Goal: Task Accomplishment & Management: Use online tool/utility

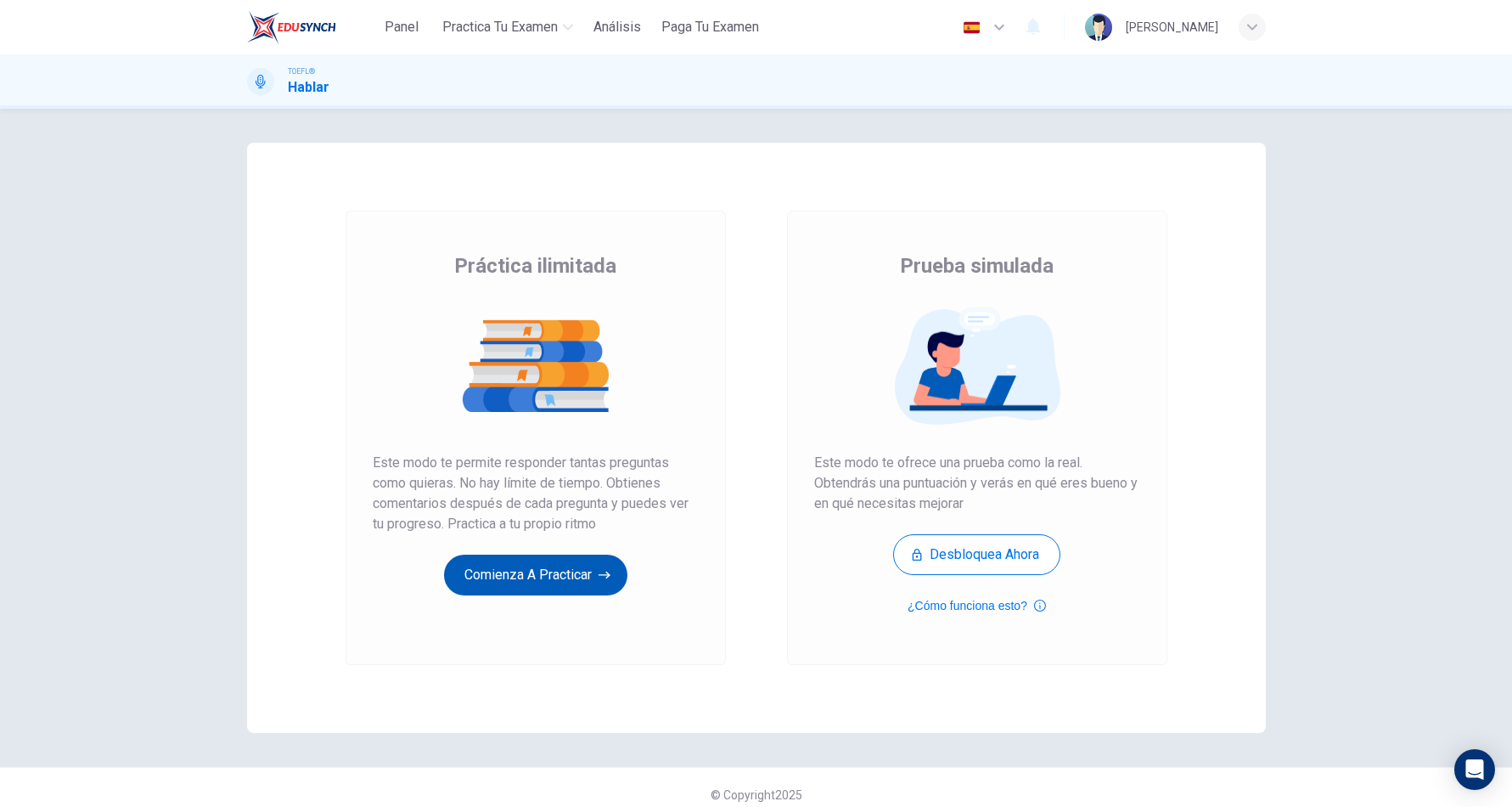
click at [459, 579] on button "Comienza a practicar" at bounding box center [536, 575] width 183 height 41
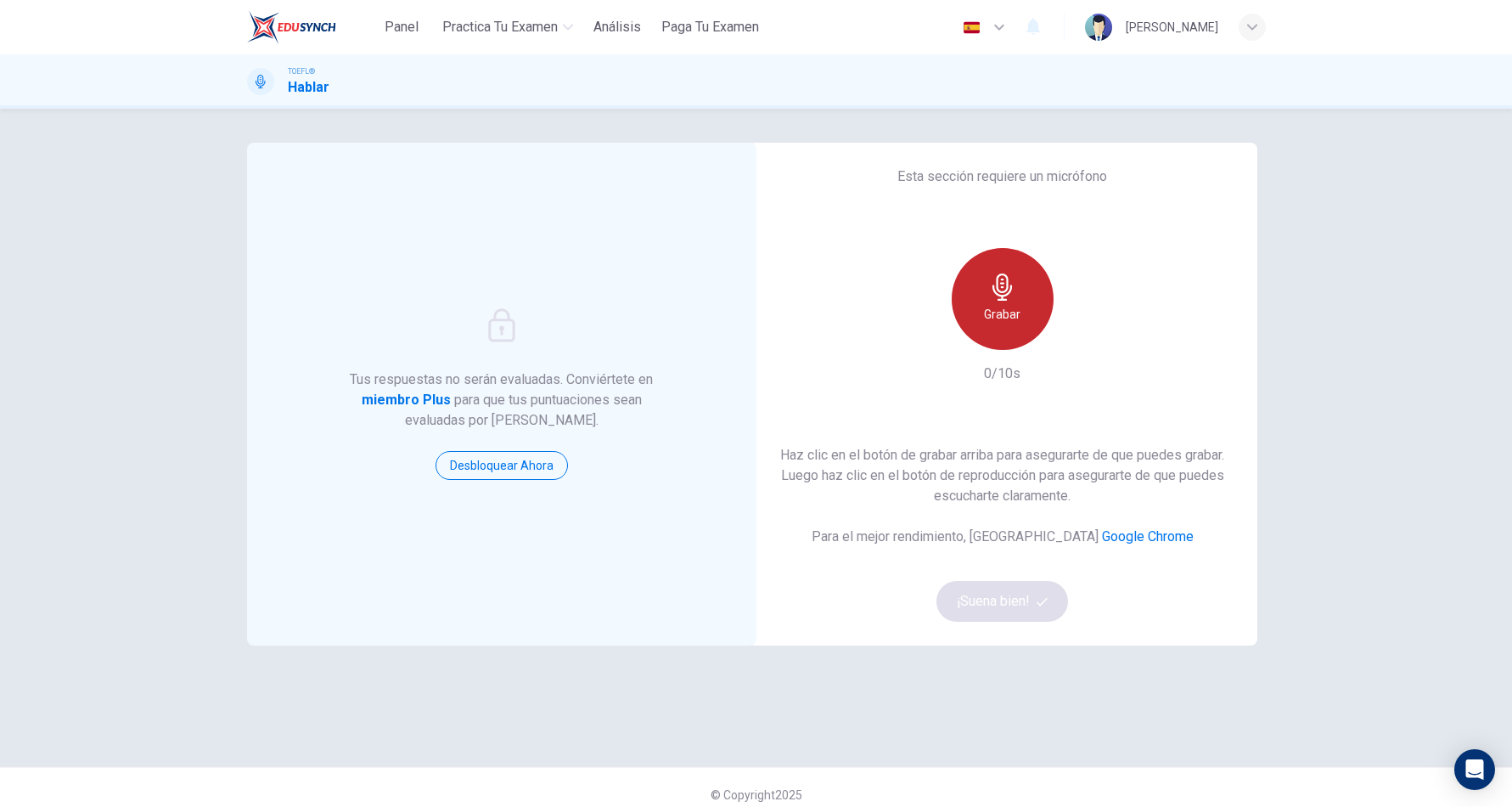
click at [985, 315] on h6 "Grabar" at bounding box center [1003, 314] width 37 height 20
click at [985, 315] on h6 "Detener" at bounding box center [1002, 314] width 43 height 20
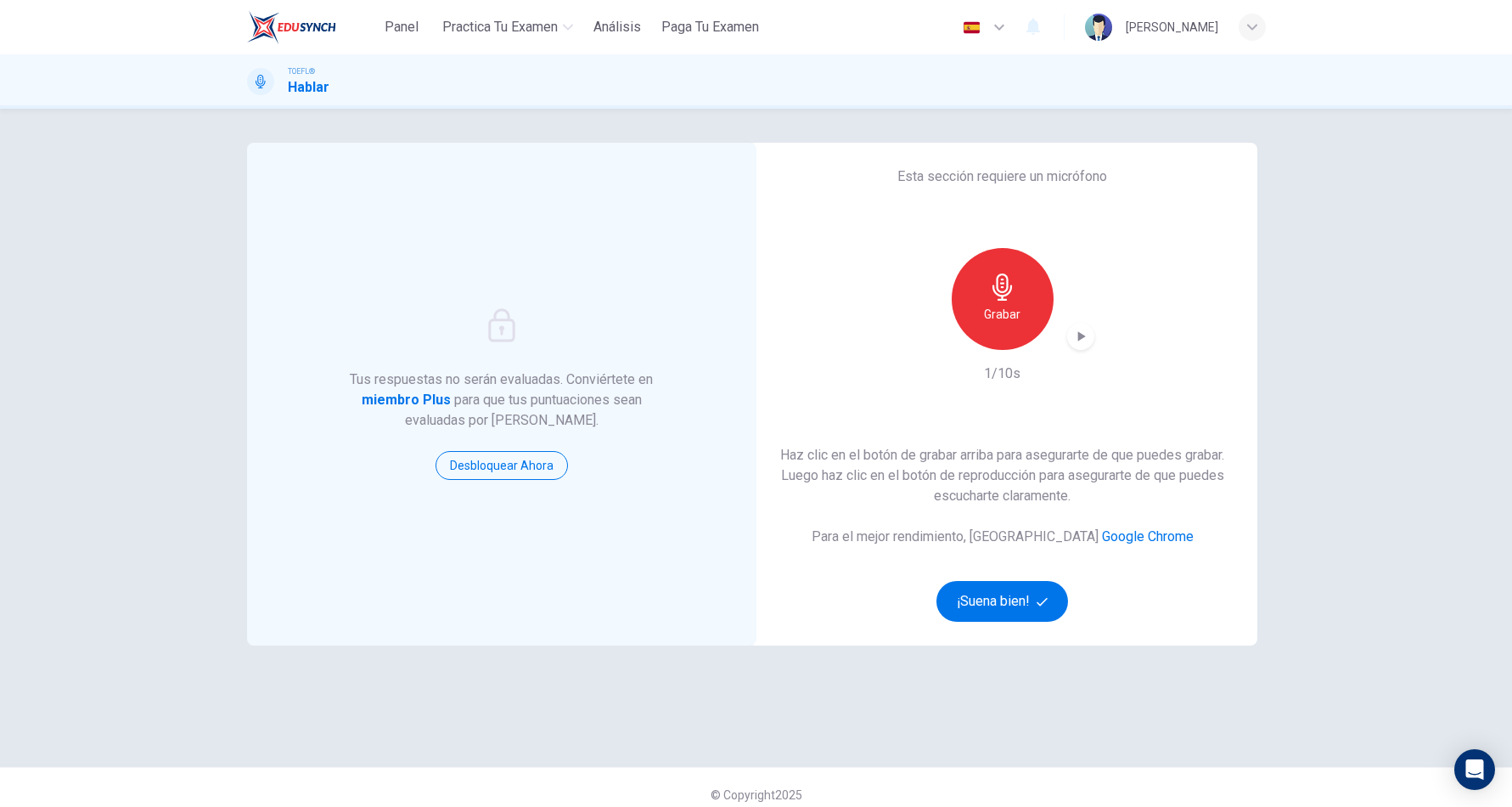
click at [1077, 335] on icon "button" at bounding box center [1081, 336] width 8 height 11
click at [1044, 603] on span "button" at bounding box center [1044, 601] width 15 height 11
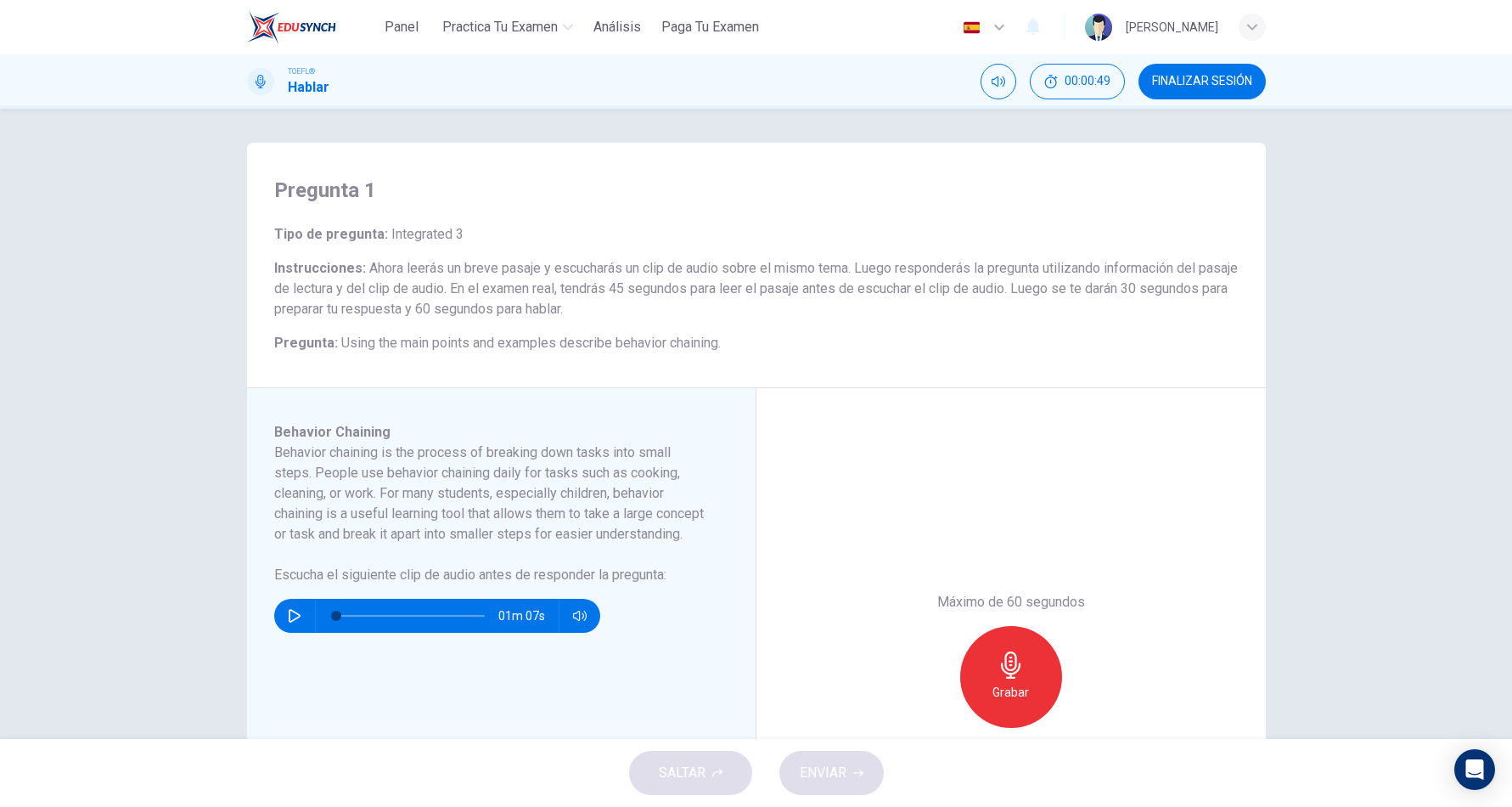
click at [289, 623] on icon "button" at bounding box center [294, 616] width 12 height 14
type input "0"
click at [1021, 651] on div "Grabar" at bounding box center [1011, 677] width 102 height 102
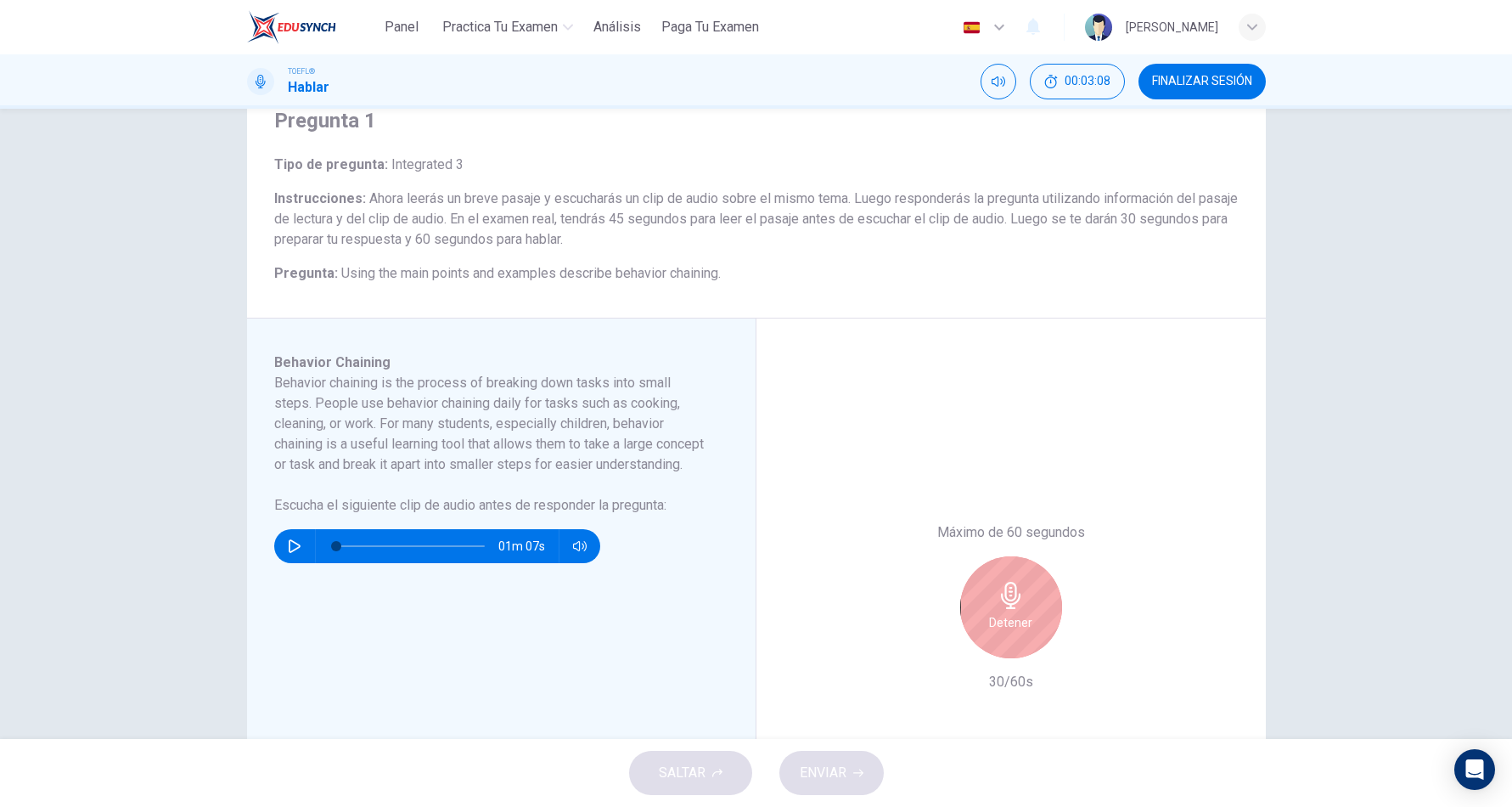
scroll to position [85, 0]
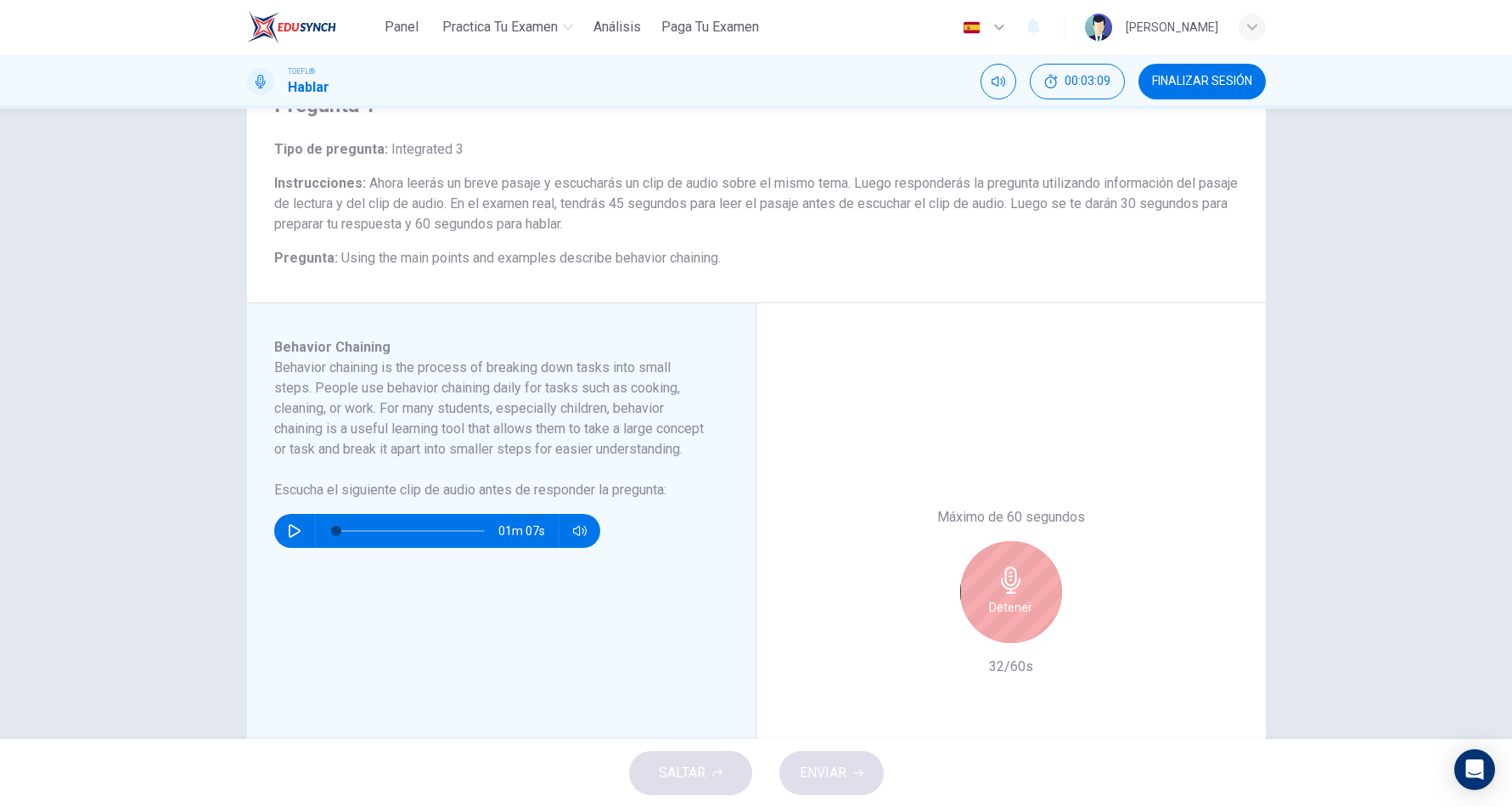
click at [999, 598] on h6 "Detener" at bounding box center [1010, 607] width 43 height 20
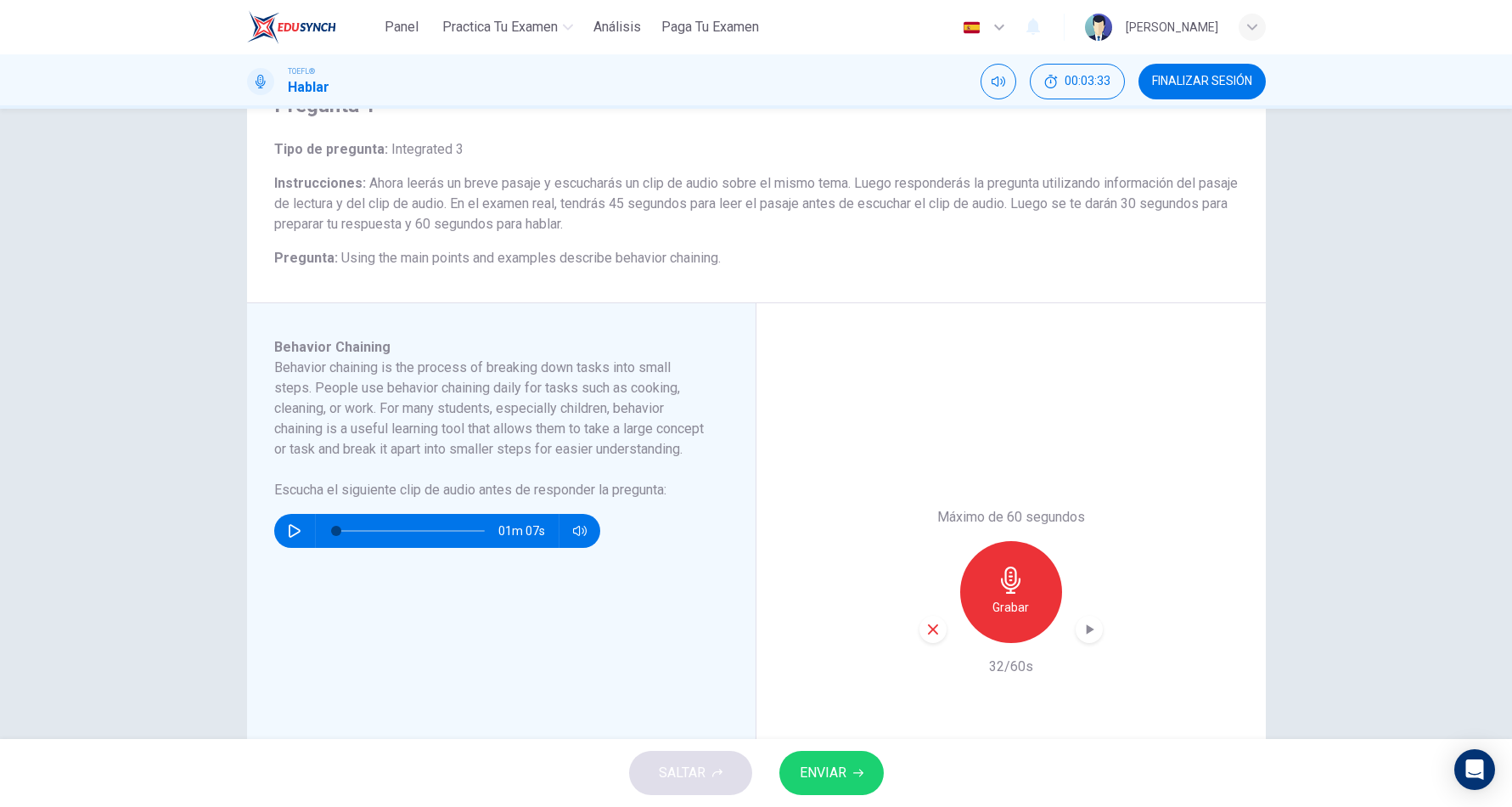
click at [921, 618] on div "button" at bounding box center [933, 629] width 27 height 27
click at [1005, 570] on icon "button" at bounding box center [1011, 580] width 27 height 27
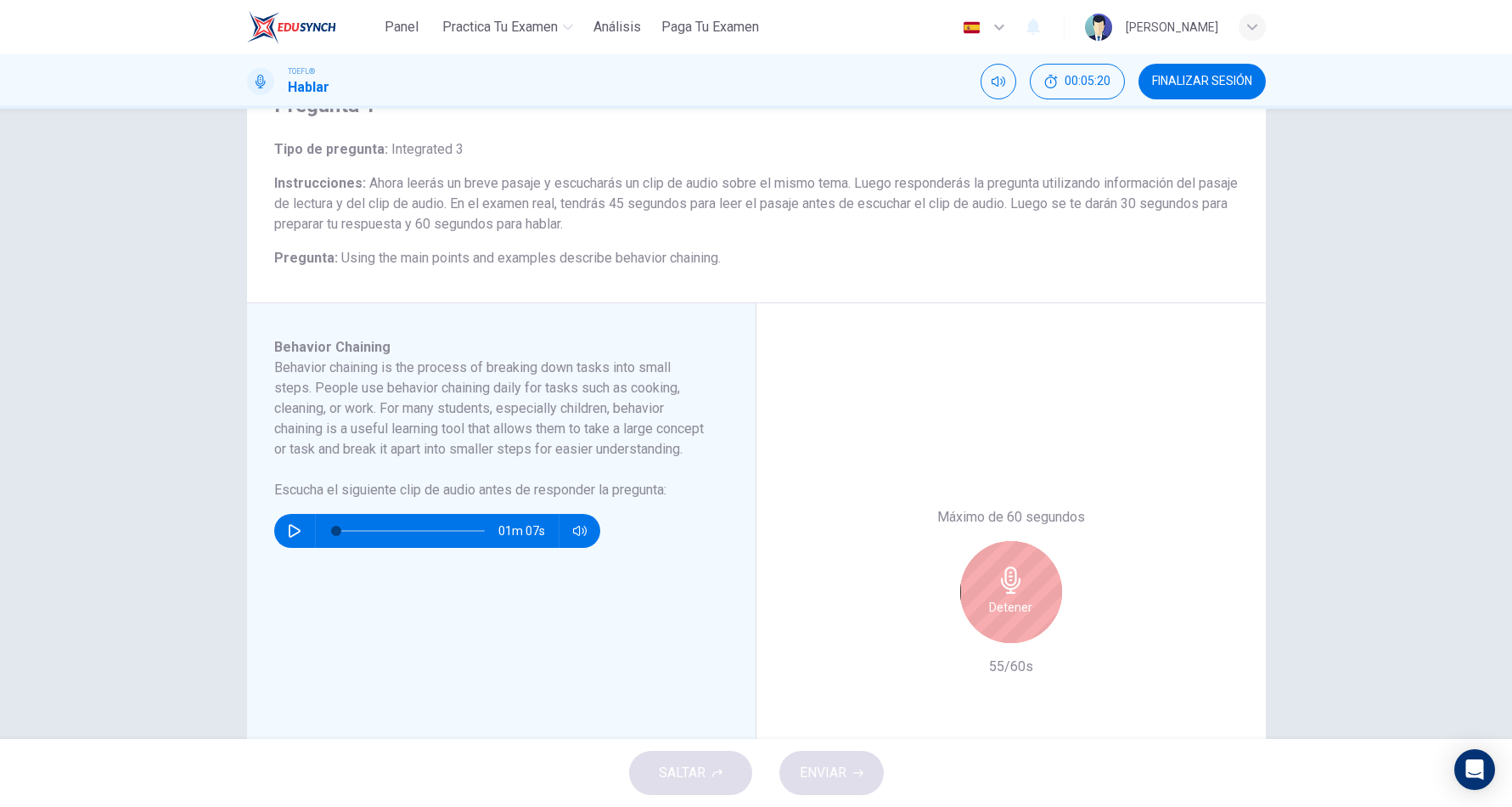
click at [1005, 570] on icon "button" at bounding box center [1011, 580] width 27 height 27
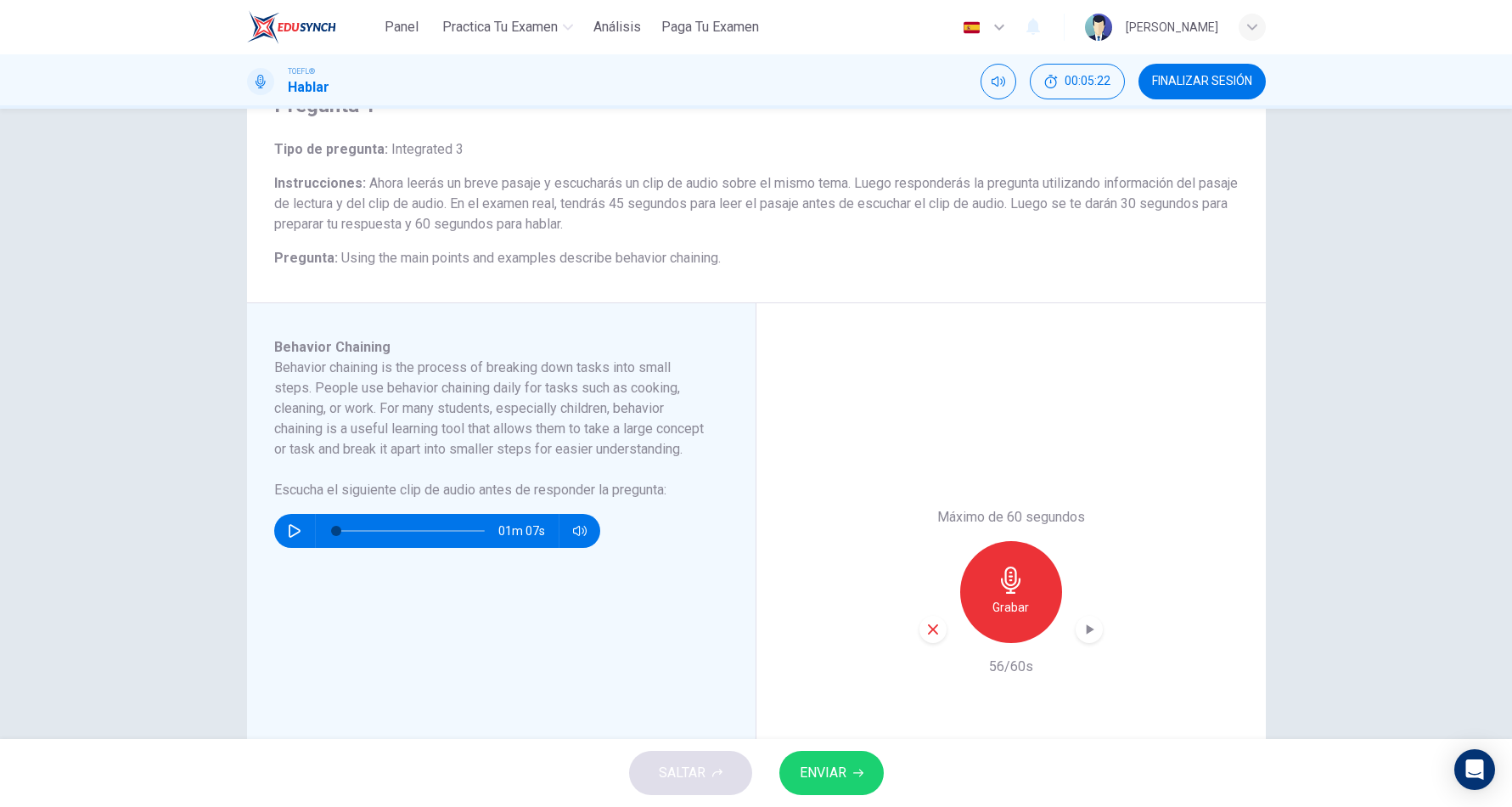
click at [840, 761] on span "ENVIAR" at bounding box center [823, 772] width 46 height 24
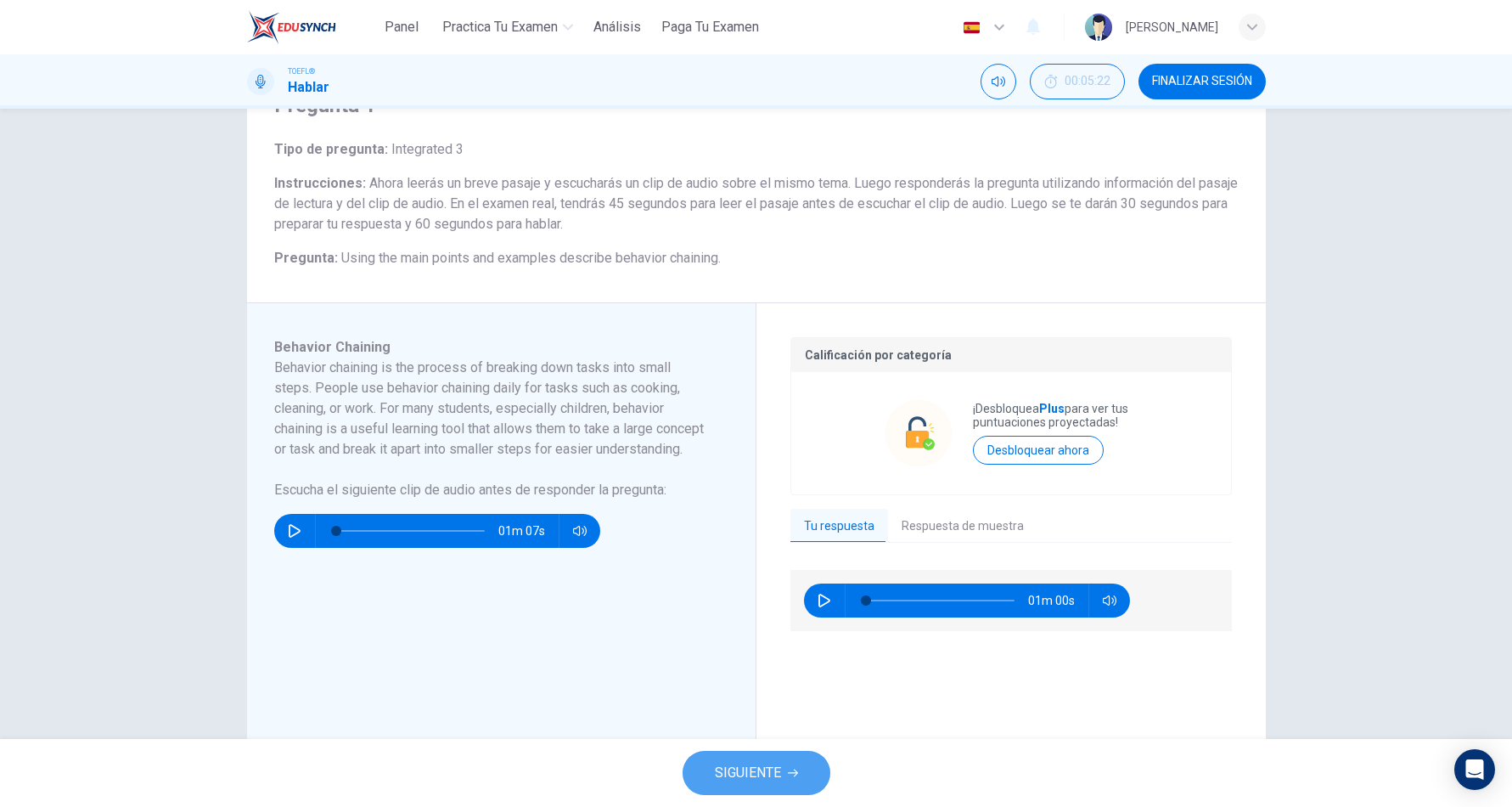
click at [804, 760] on button "SIGUIENTE" at bounding box center [756, 773] width 148 height 44
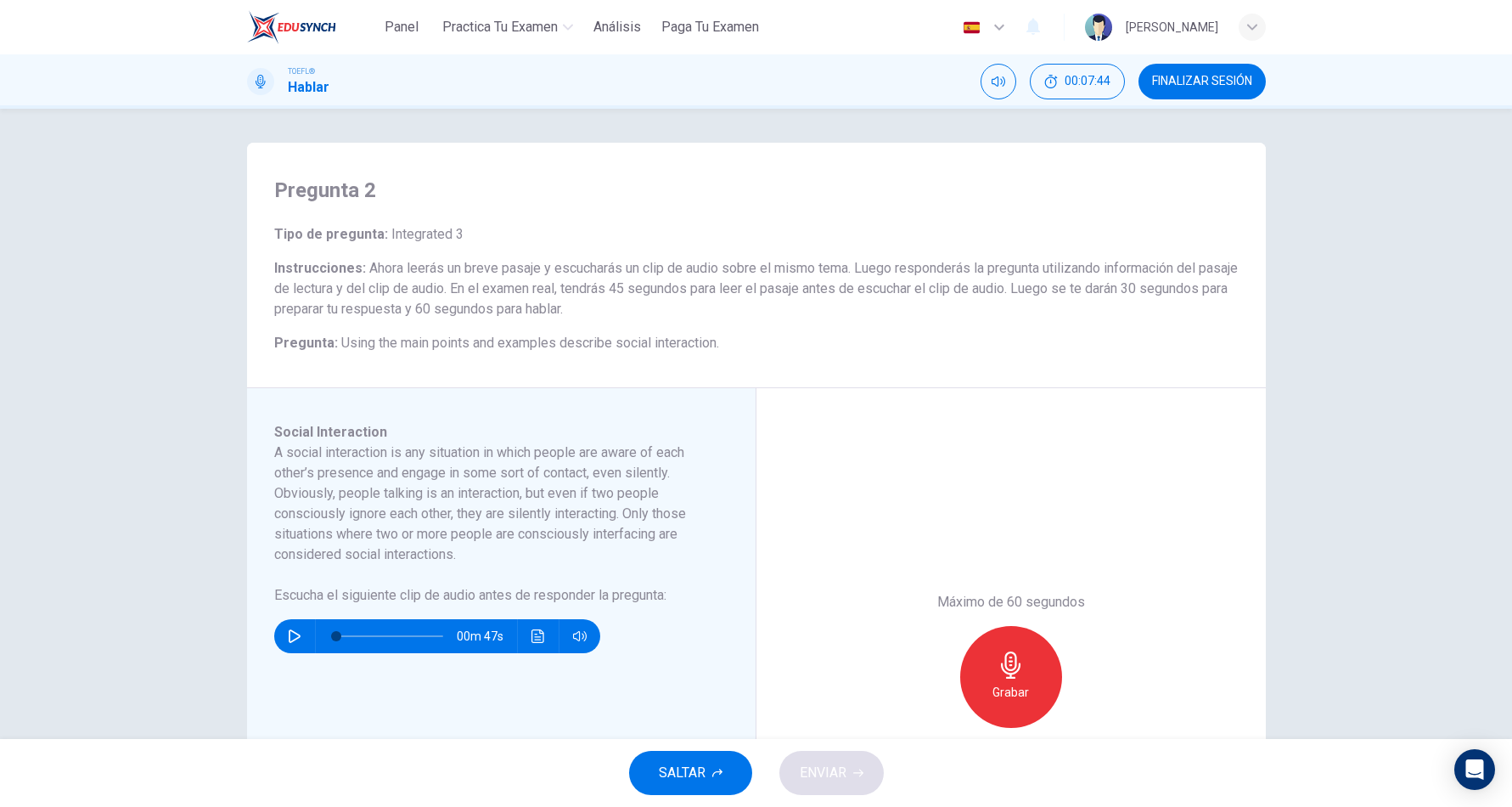
click at [293, 634] on icon "button" at bounding box center [294, 636] width 12 height 14
click at [581, 668] on span at bounding box center [572, 666] width 63 height 24
type input "15"
type input "0.6"
type input "17"
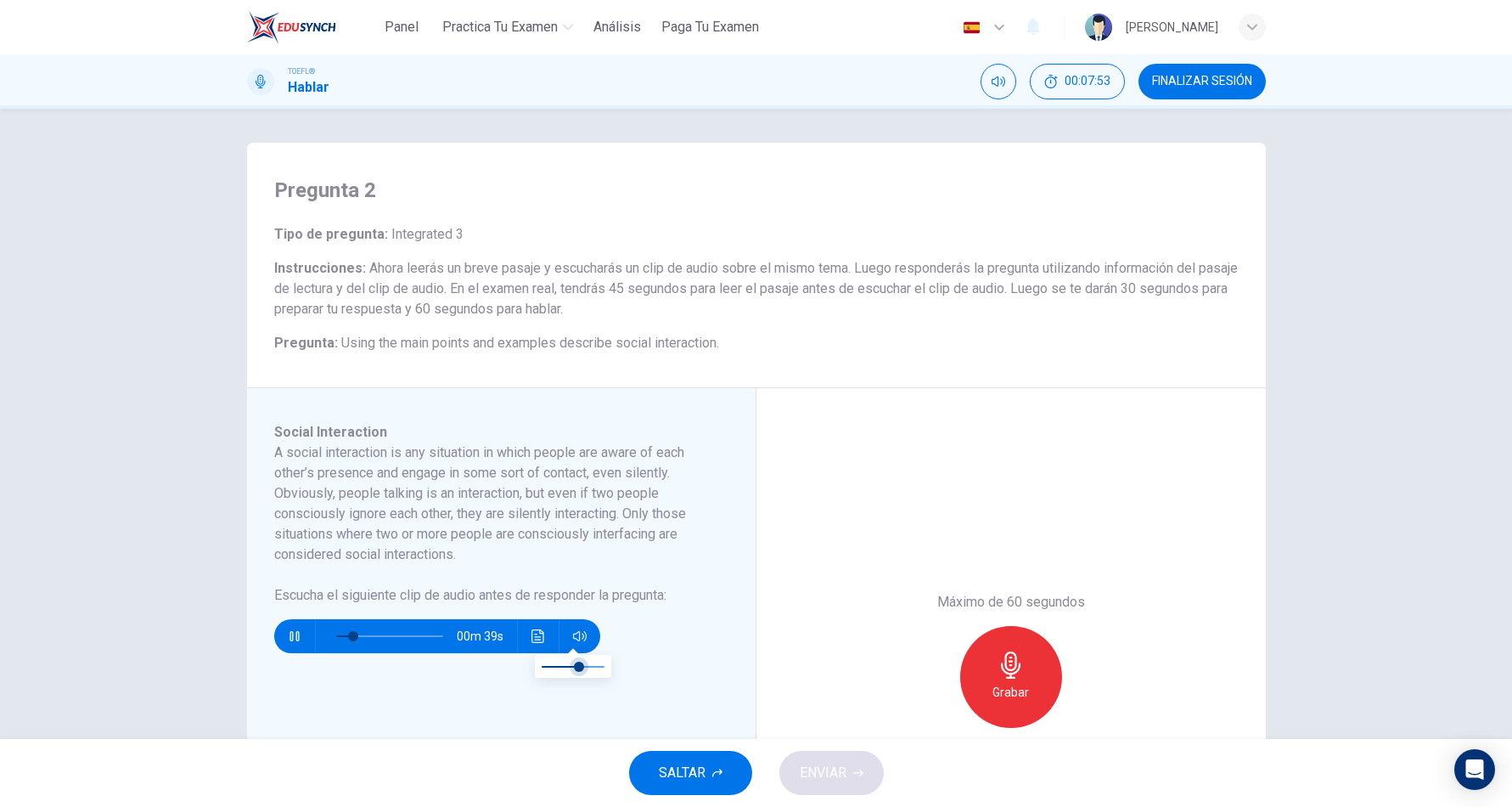
type input "0.5"
click at [574, 666] on span at bounding box center [579, 666] width 11 height 11
type input "0"
click at [1030, 666] on div "Grabar" at bounding box center [1011, 677] width 102 height 102
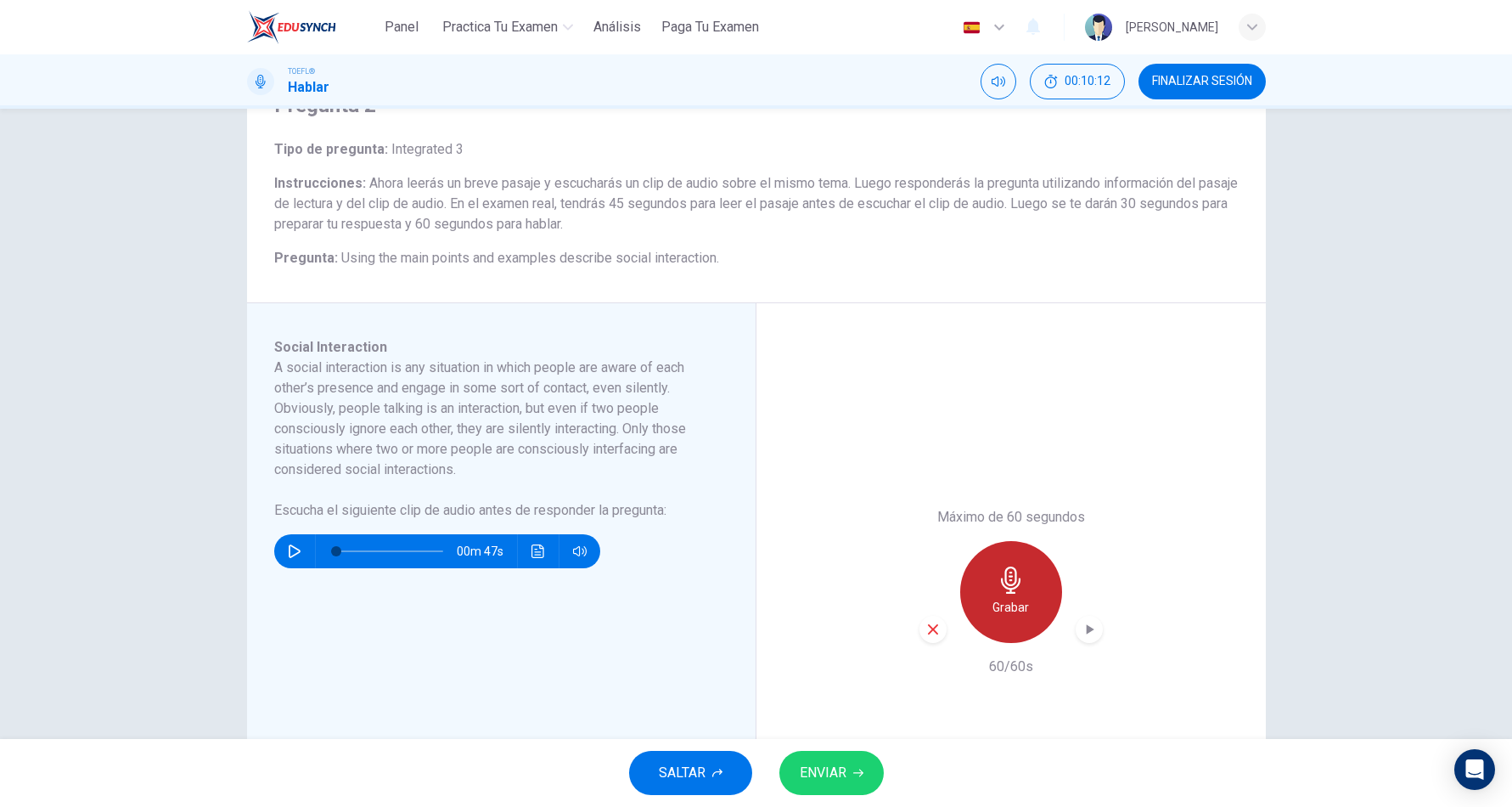
click at [1030, 587] on div "Grabar" at bounding box center [1011, 592] width 102 height 102
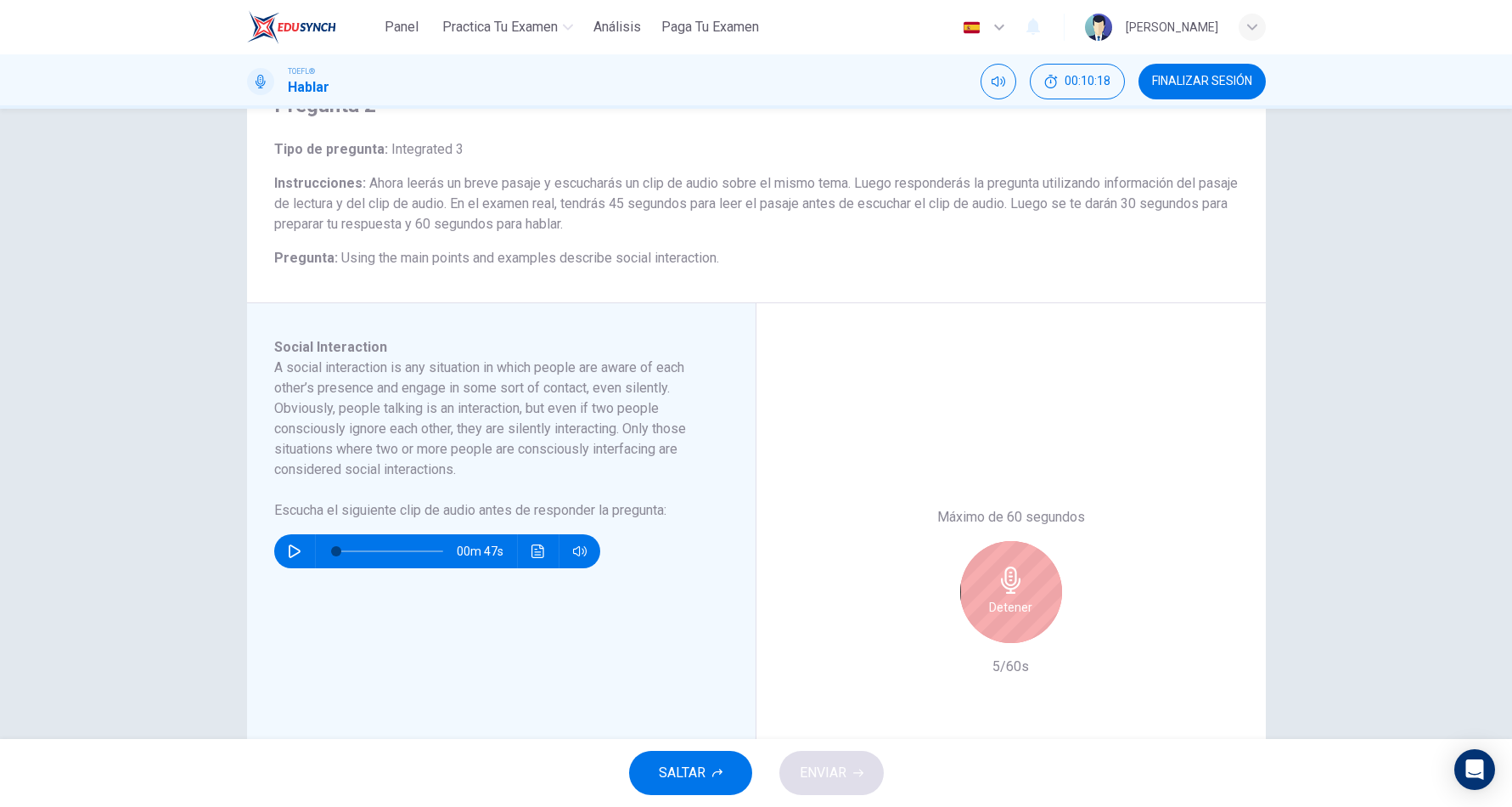
click at [1015, 608] on h6 "Detener" at bounding box center [1010, 607] width 43 height 20
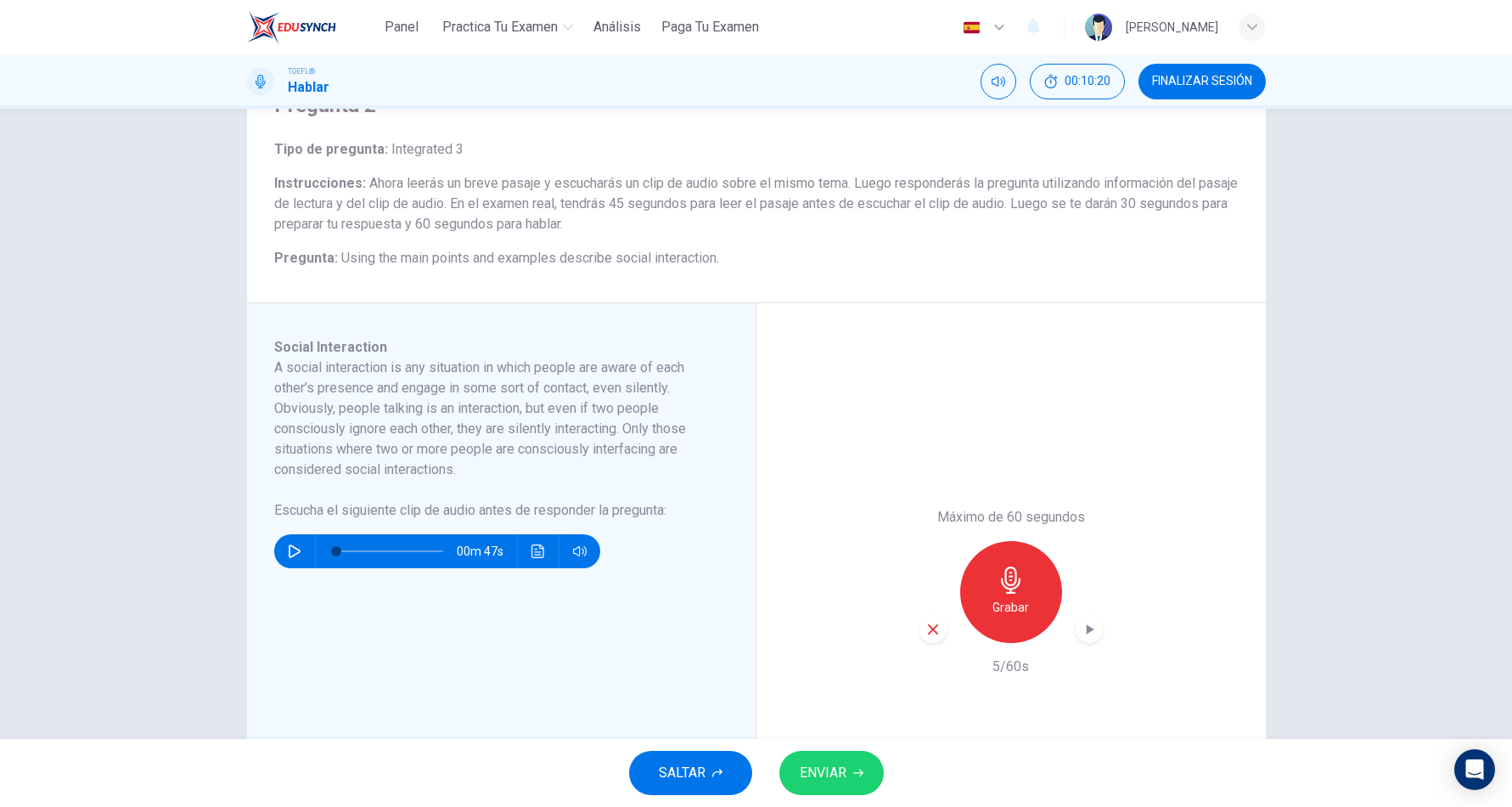
click at [925, 633] on icon "button" at bounding box center [933, 629] width 15 height 15
click at [998, 574] on icon "button" at bounding box center [1011, 580] width 27 height 27
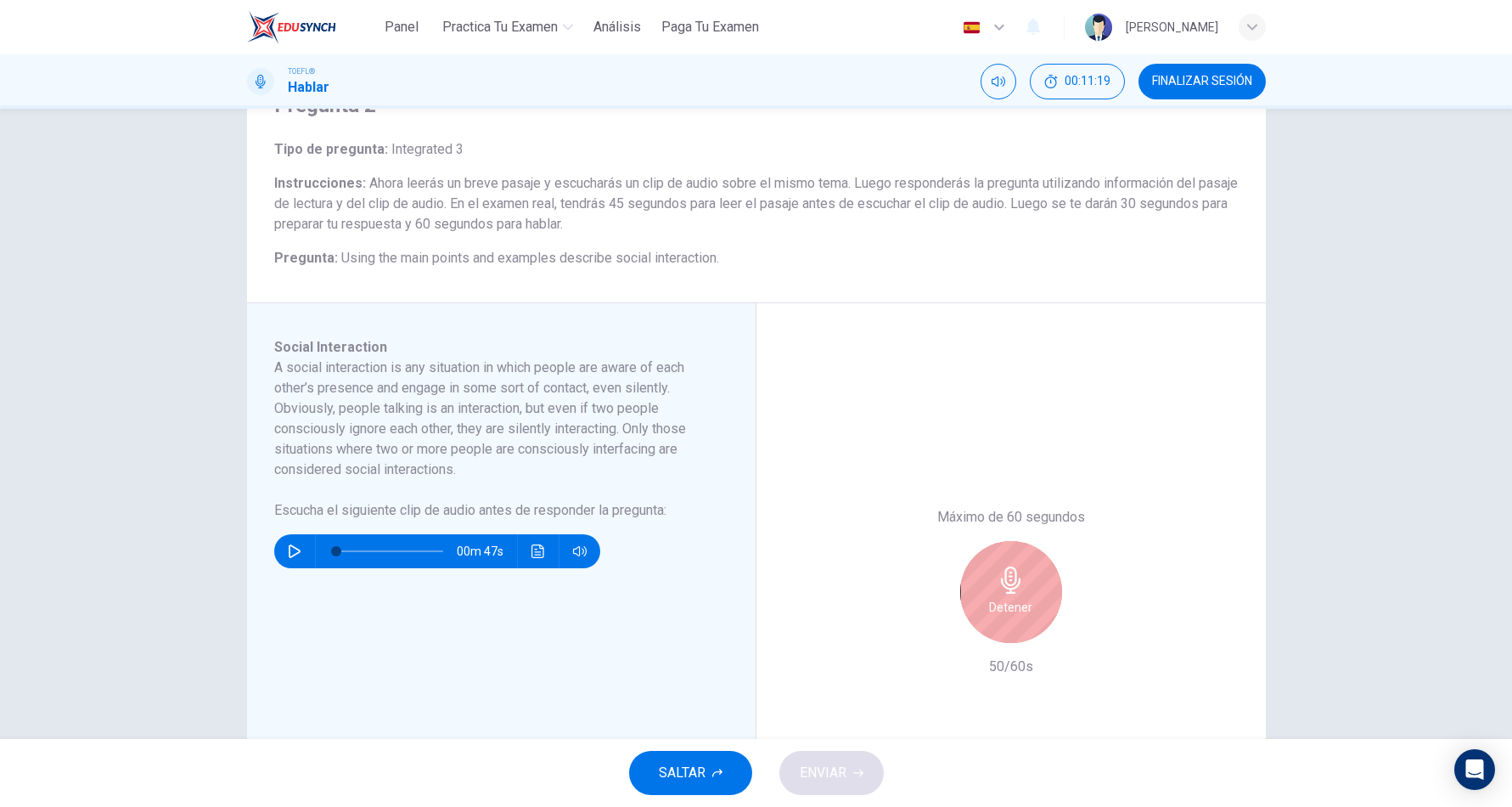
click at [1013, 593] on icon "button" at bounding box center [1011, 580] width 27 height 27
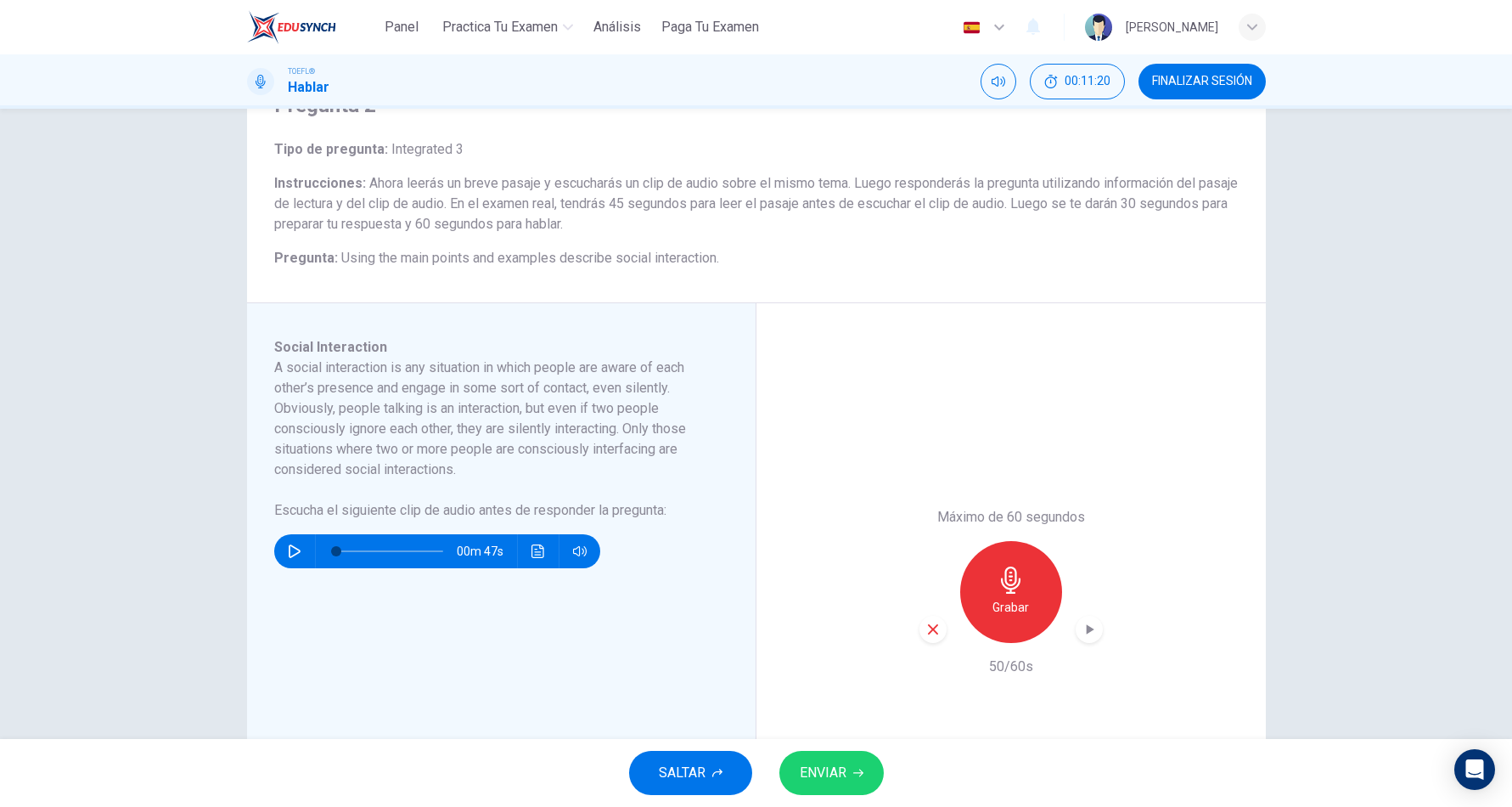
click at [859, 763] on button "ENVIAR" at bounding box center [832, 773] width 104 height 44
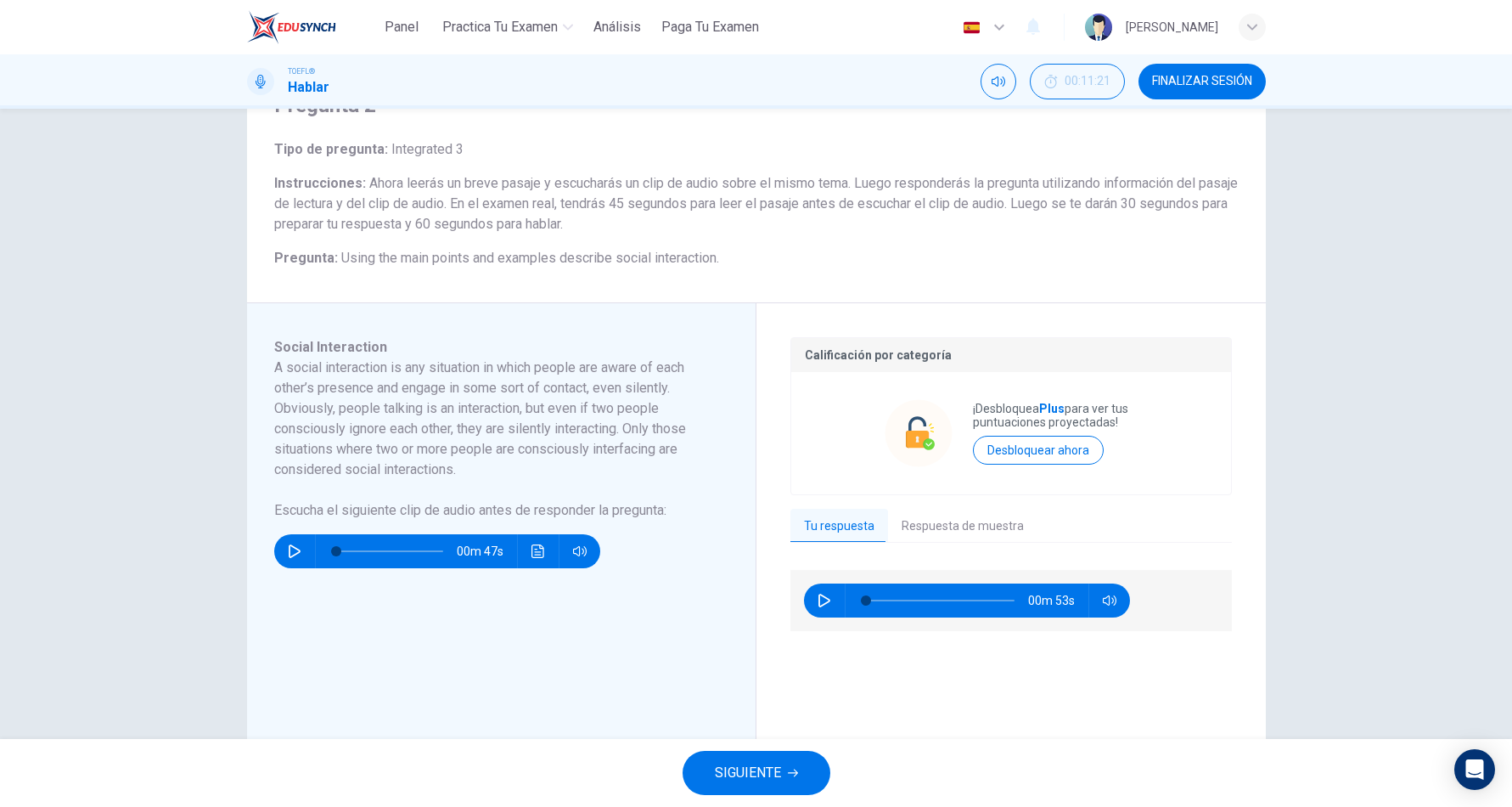
click at [1248, 88] on span "FINALIZAR SESIÓN" at bounding box center [1202, 81] width 100 height 14
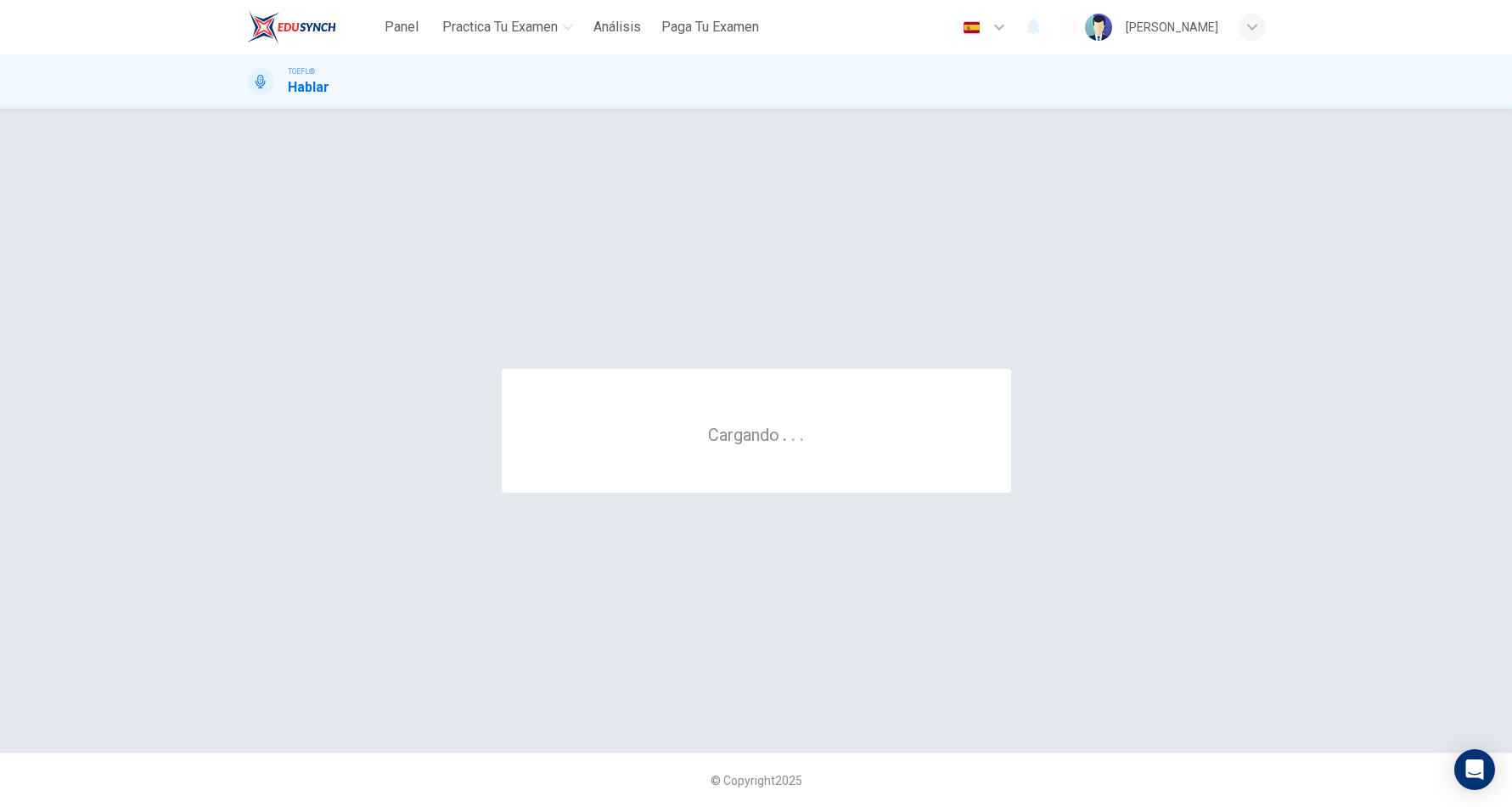
scroll to position [0, 0]
